Goal: Register for event/course

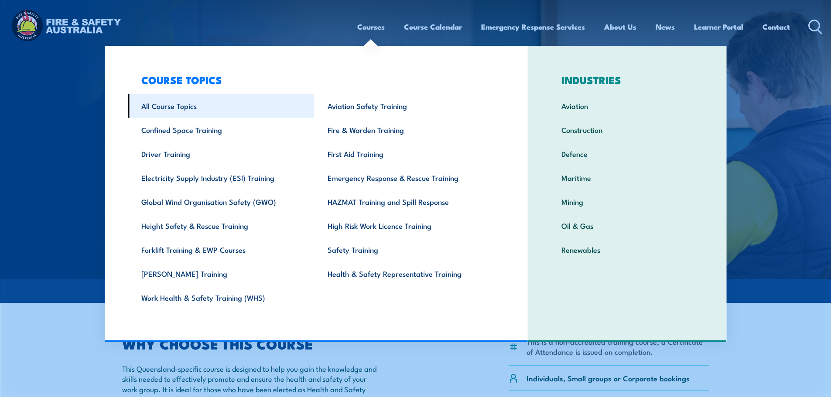
click at [165, 108] on link "All Course Topics" at bounding box center [221, 106] width 186 height 24
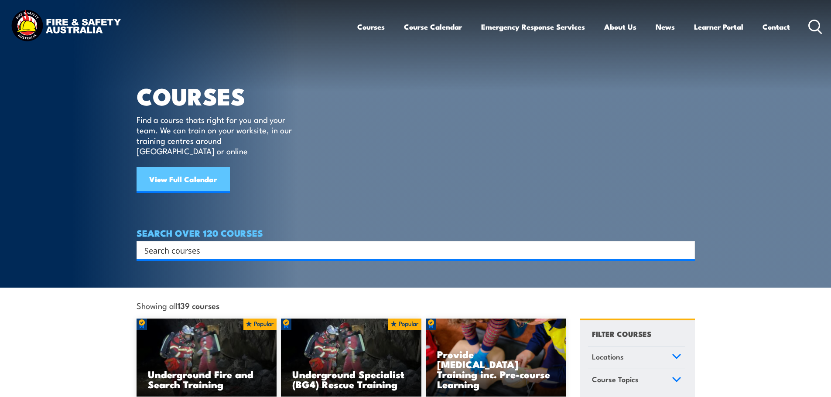
click at [168, 167] on link "View Full Calendar" at bounding box center [183, 180] width 93 height 26
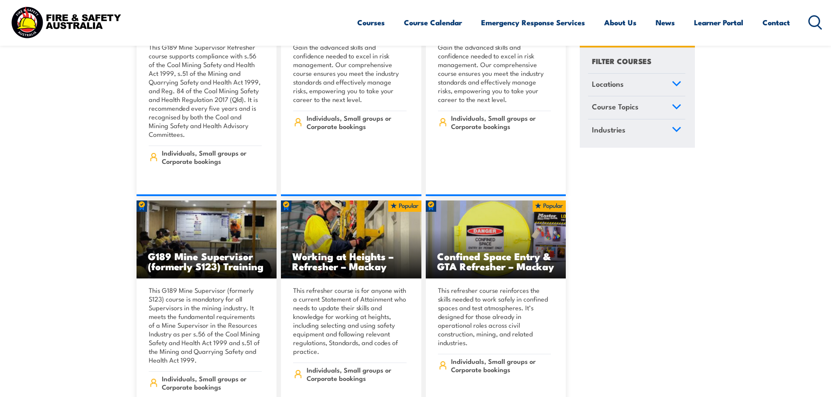
scroll to position [581, 0]
